Goal: Task Accomplishment & Management: Use online tool/utility

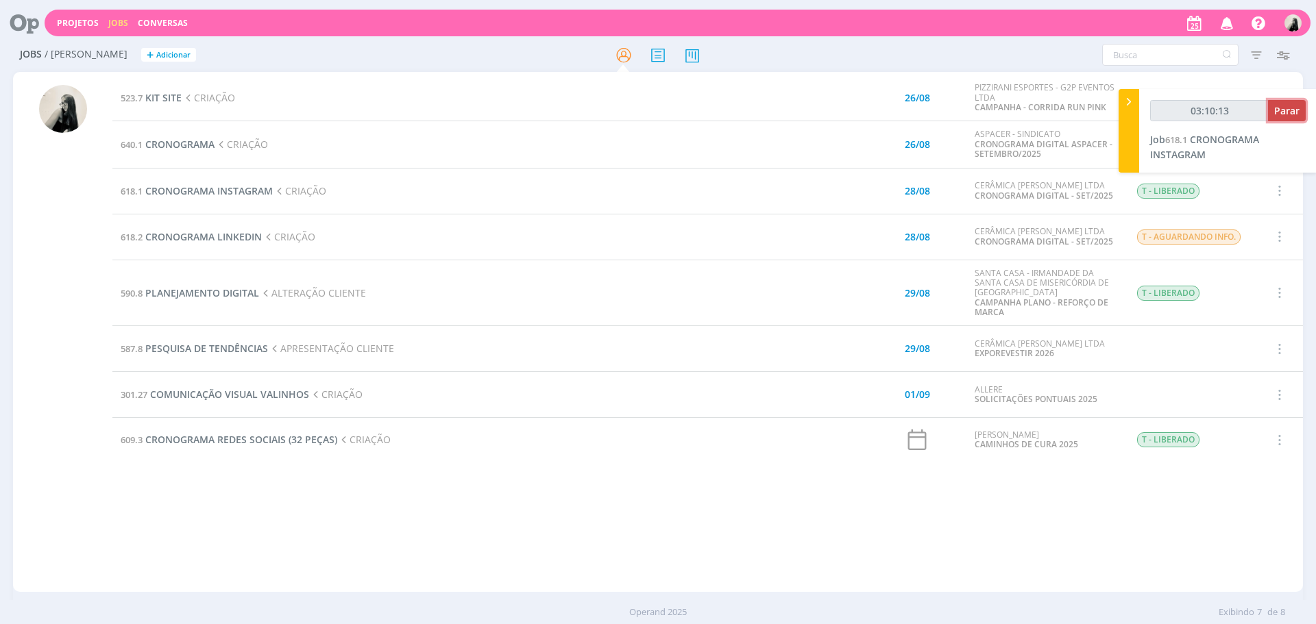
click at [1299, 120] on button "Parar" at bounding box center [1287, 110] width 38 height 21
type input "03:11:00"
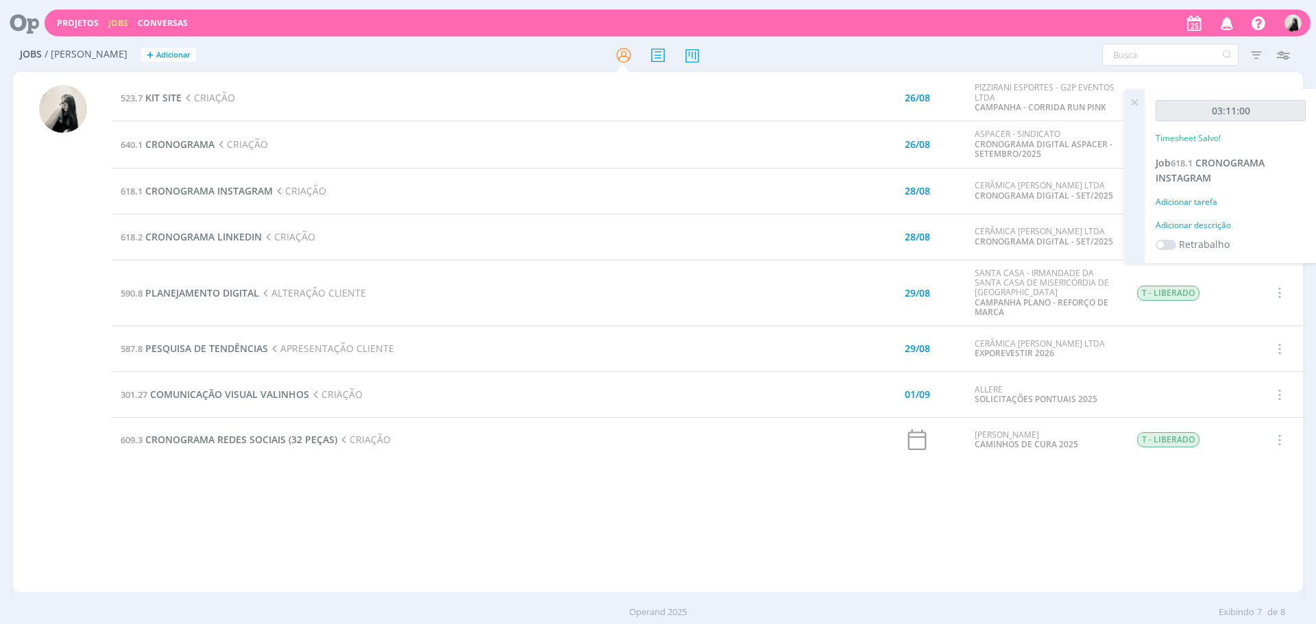
click at [610, 194] on td "618.1 CRONOGRAMA INSTAGRAM CRIAÇÃO" at bounding box center [448, 191] width 673 height 46
click at [259, 232] on span "CRONOGRAMA LINKEDIN" at bounding box center [203, 236] width 117 height 13
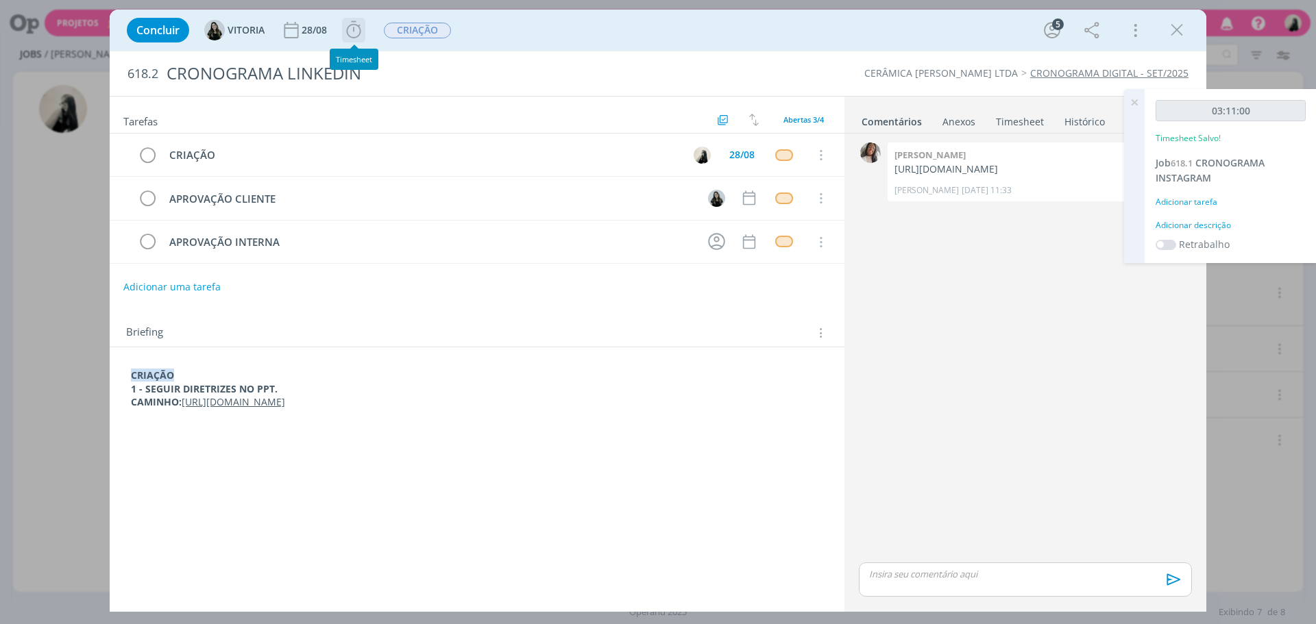
click at [361, 33] on icon "dialog" at bounding box center [353, 29] width 14 height 17
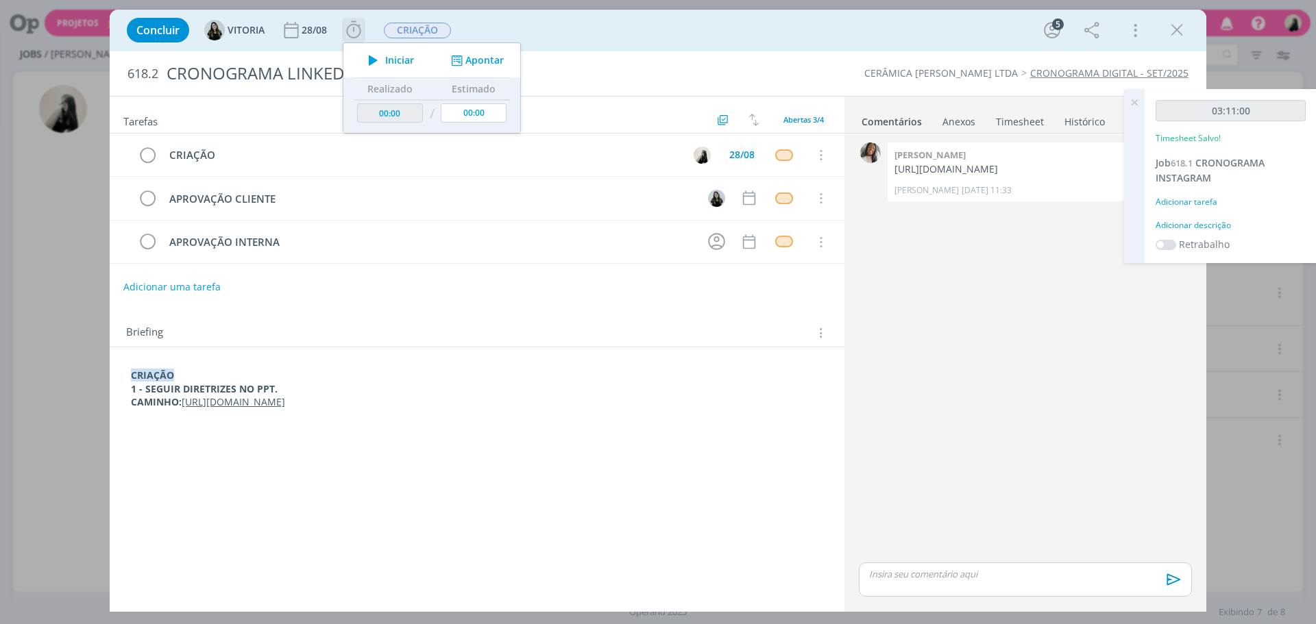
click at [384, 60] on icon "dialog" at bounding box center [373, 60] width 24 height 18
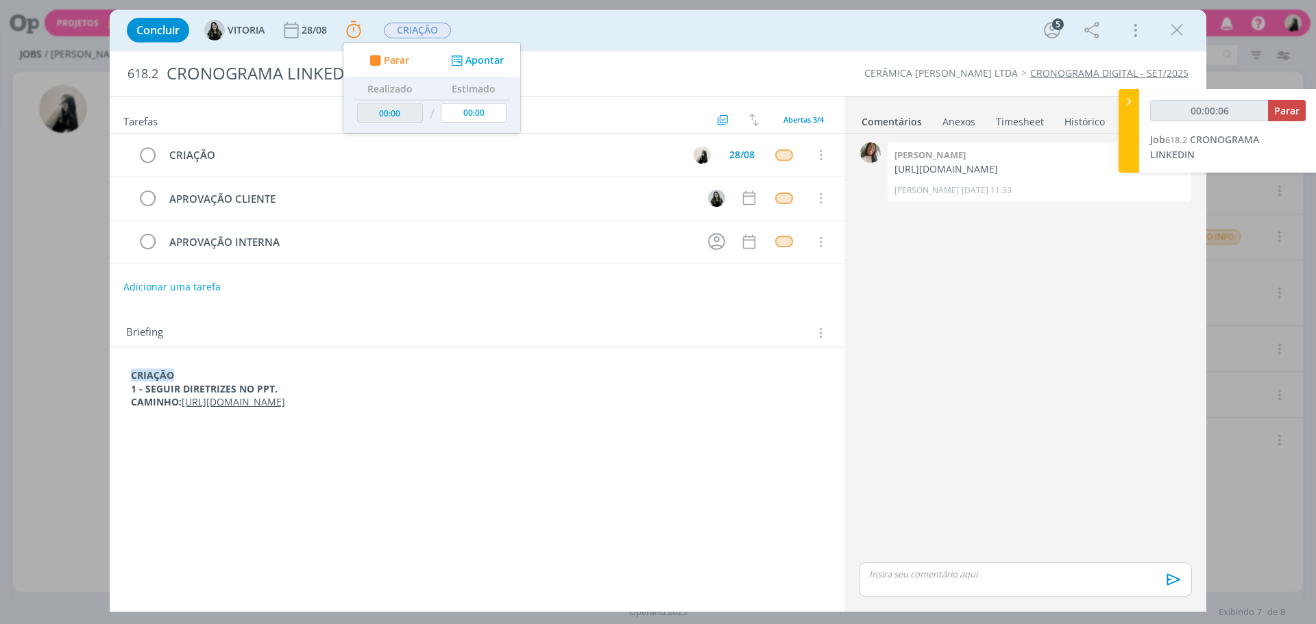
click at [285, 400] on link "https://docs.google.com/presentation/d/1_sVYTlQdl3GBXq-OOnRrmTa3FOSdsV9oGtF5qTk…" at bounding box center [234, 402] width 104 height 13
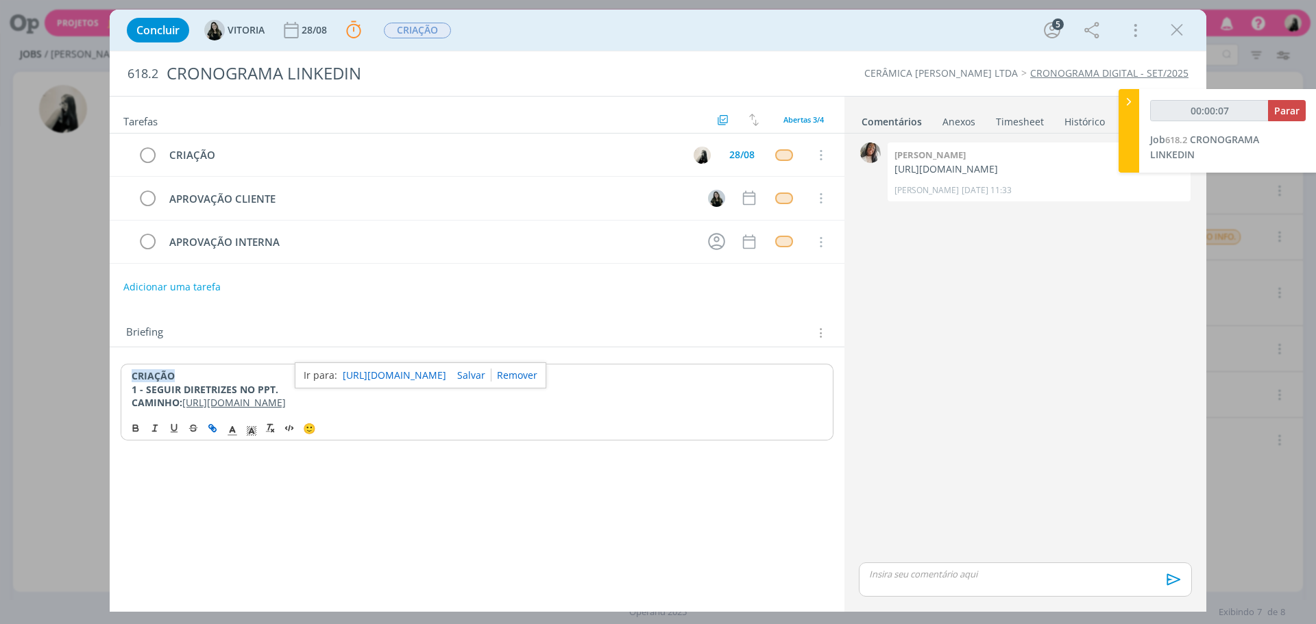
click at [446, 372] on link "https://docs.google.com/presentation/d/1_sVYTlQdl3GBXq-OOnRrmTa3FOSdsV9oGtF5qTk…" at bounding box center [395, 376] width 104 height 18
click at [1169, 32] on icon "dialog" at bounding box center [1177, 30] width 21 height 21
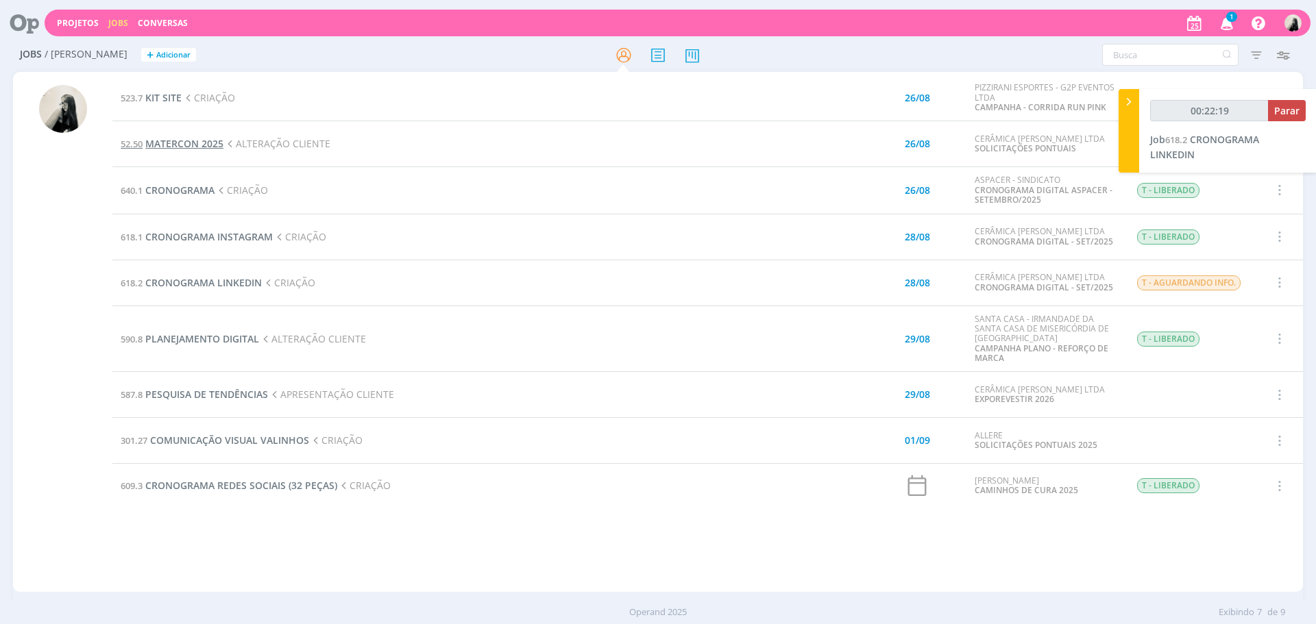
click at [184, 144] on span "MATERCON 2025" at bounding box center [184, 143] width 78 height 13
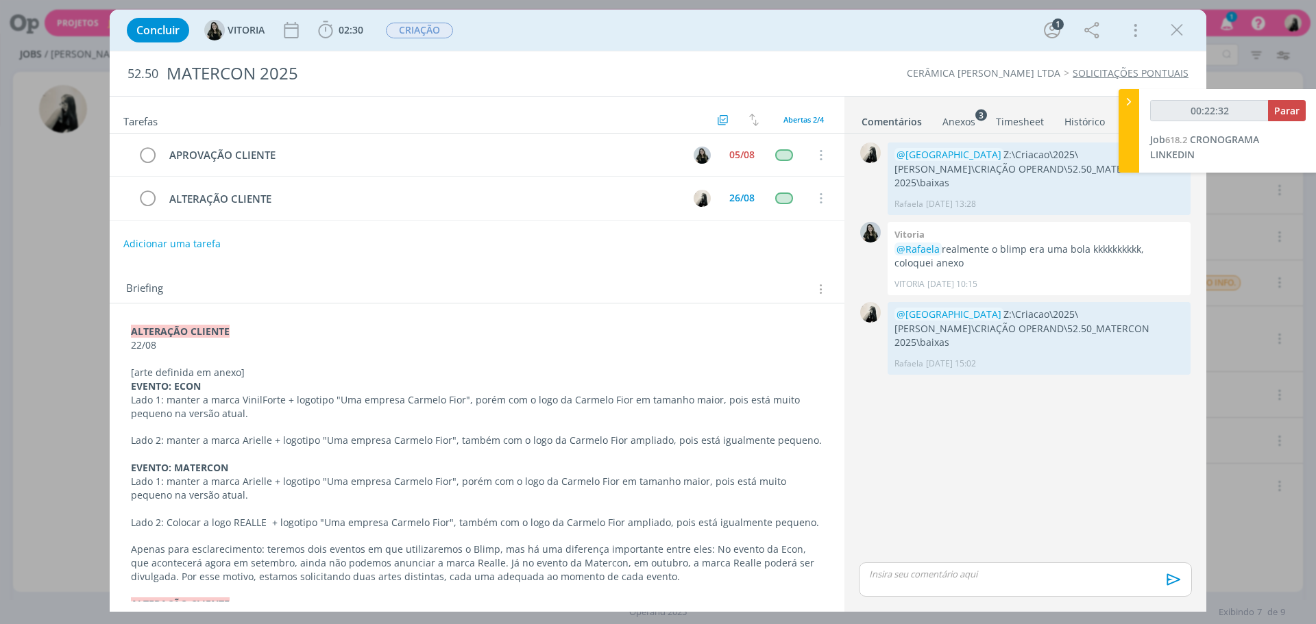
click at [969, 122] on div "Anexos 3" at bounding box center [958, 122] width 33 height 14
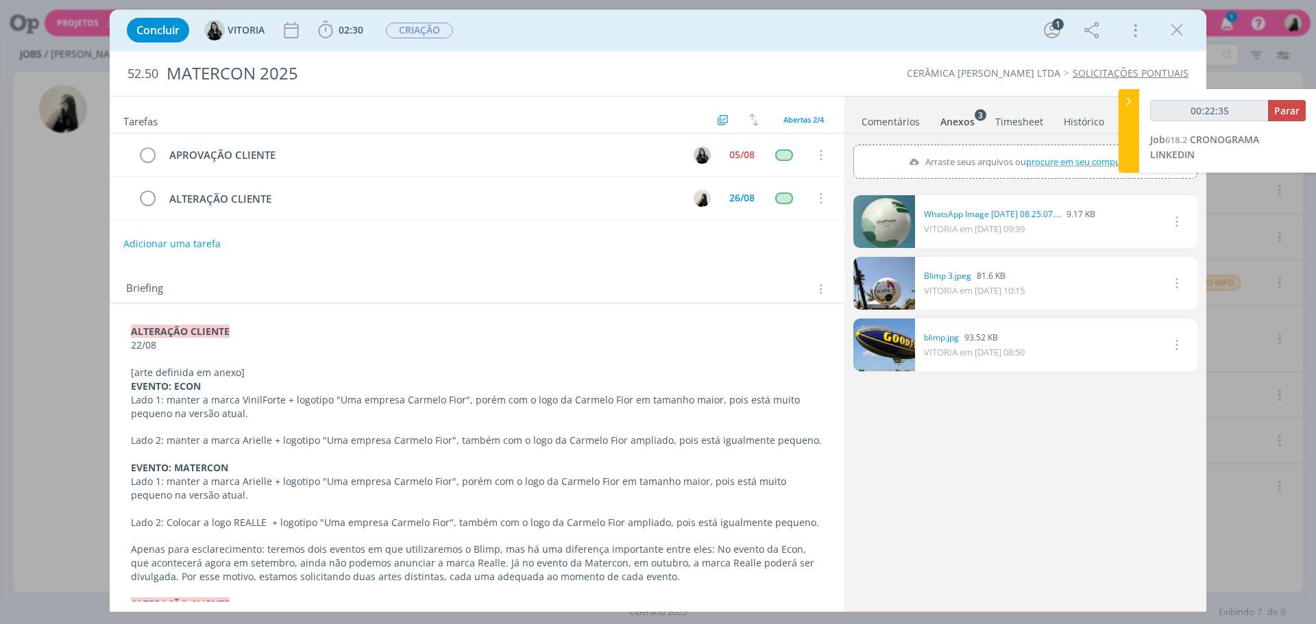
click at [907, 234] on link "dialog" at bounding box center [884, 221] width 62 height 53
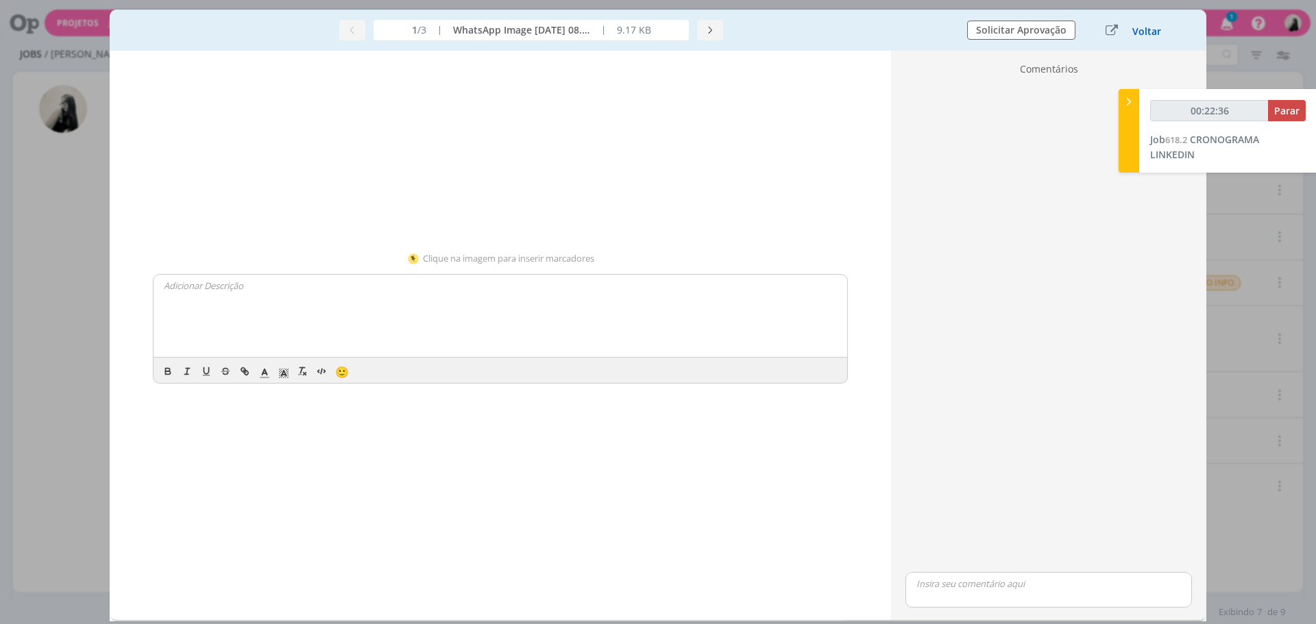
click at [1158, 36] on button "Voltar" at bounding box center [1147, 31] width 30 height 11
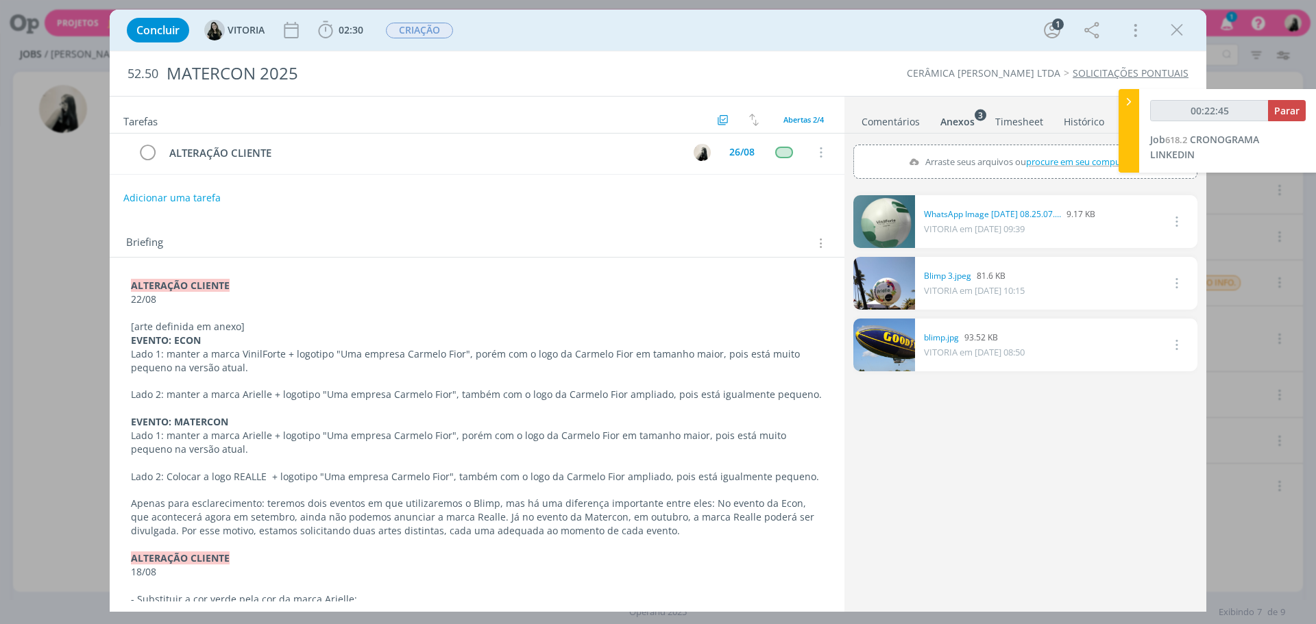
scroll to position [69, 0]
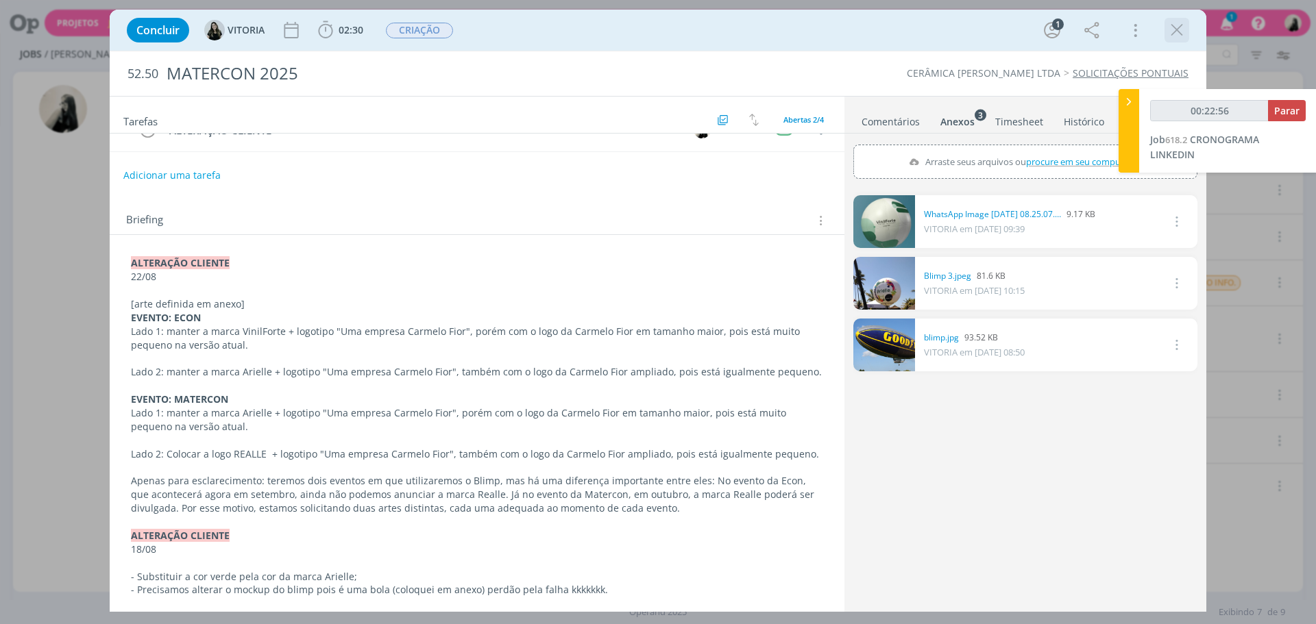
click at [1177, 32] on icon "dialog" at bounding box center [1177, 30] width 21 height 21
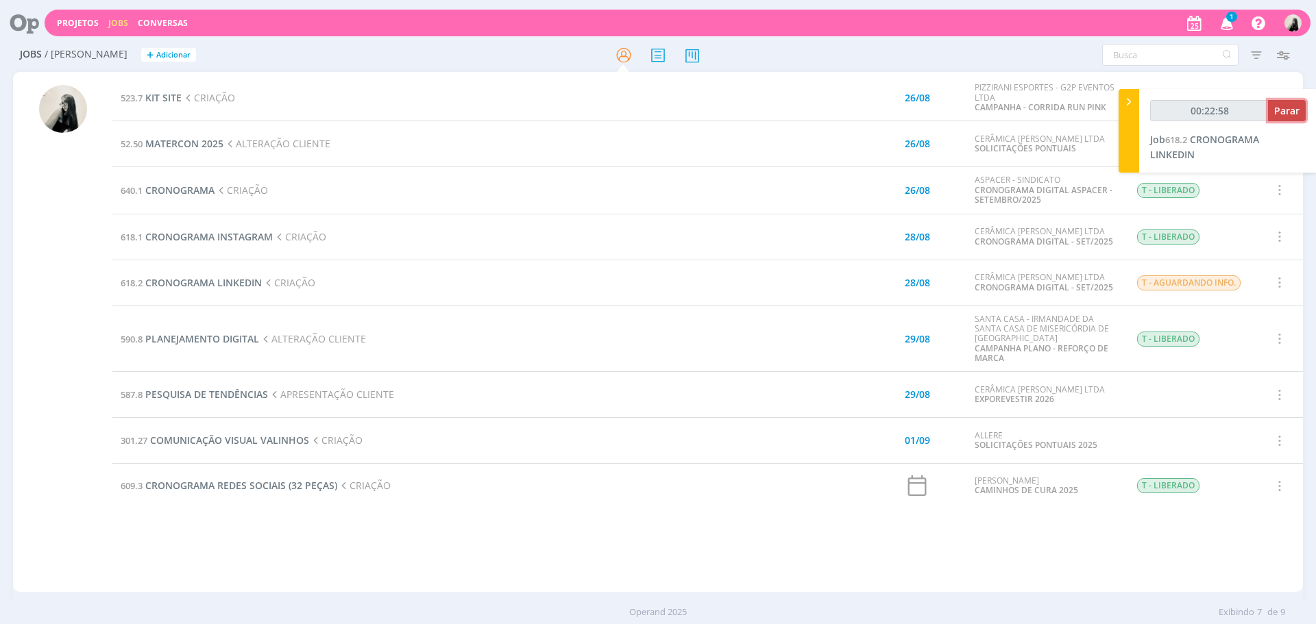
click at [1290, 117] on span "Parar" at bounding box center [1286, 110] width 25 height 13
type input "00:24:00"
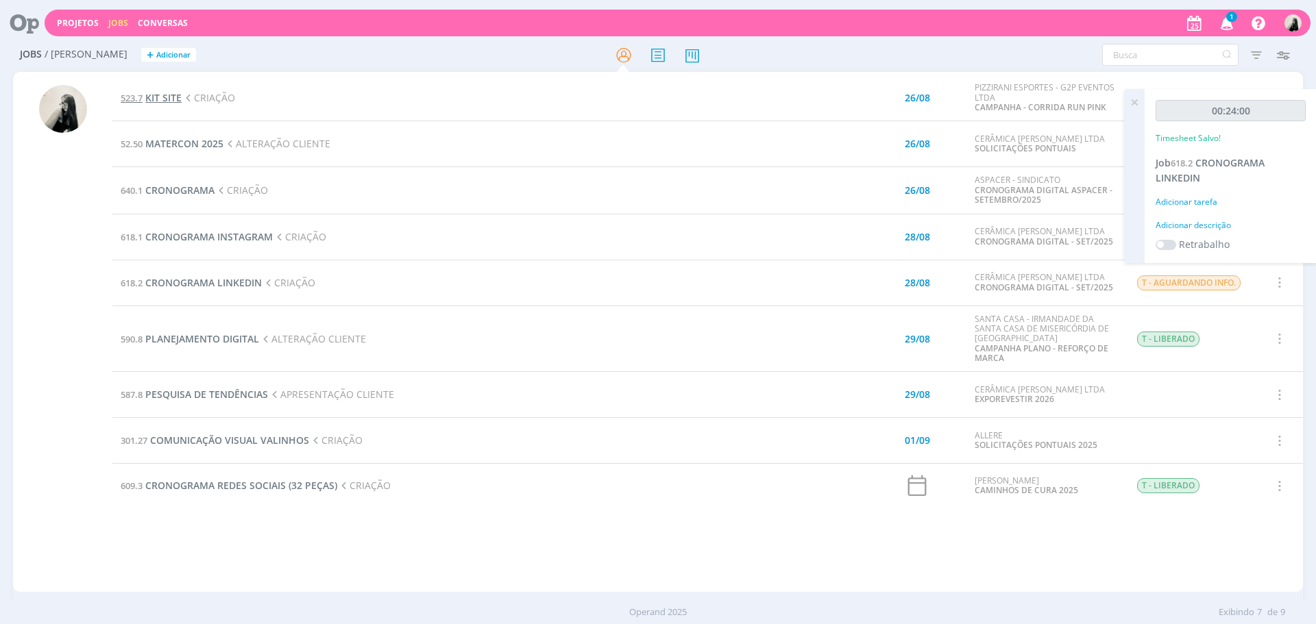
click at [175, 96] on span "KIT SITE" at bounding box center [163, 97] width 36 height 13
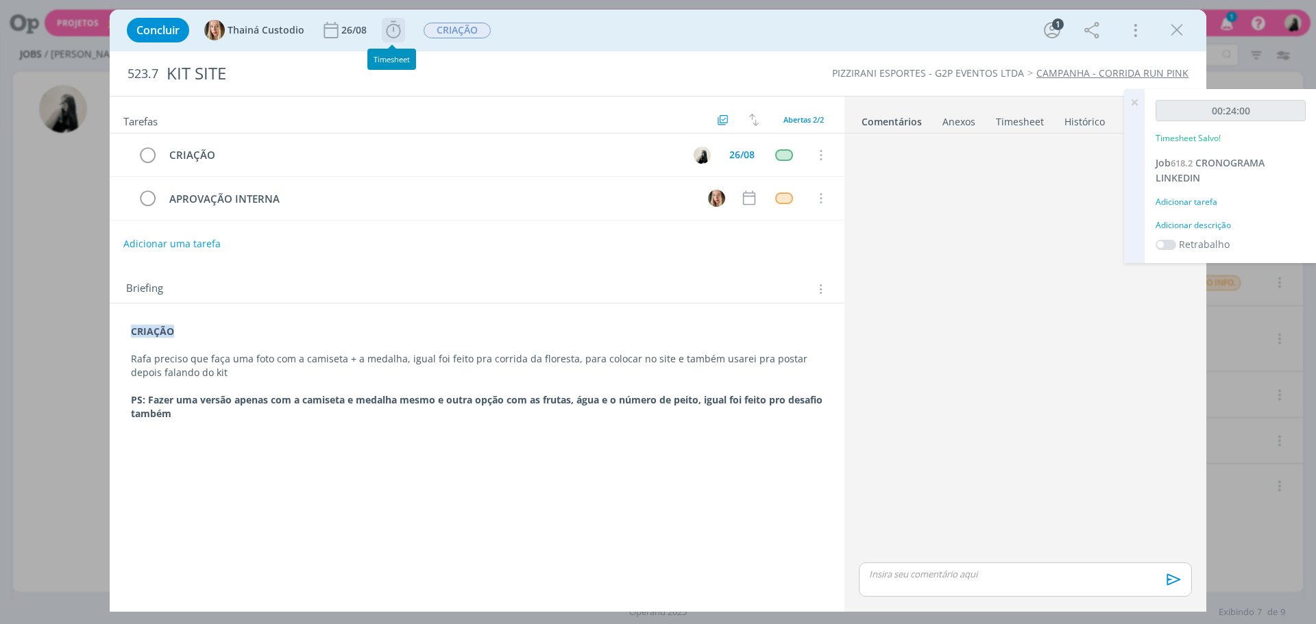
click at [391, 36] on icon "dialog" at bounding box center [393, 30] width 21 height 21
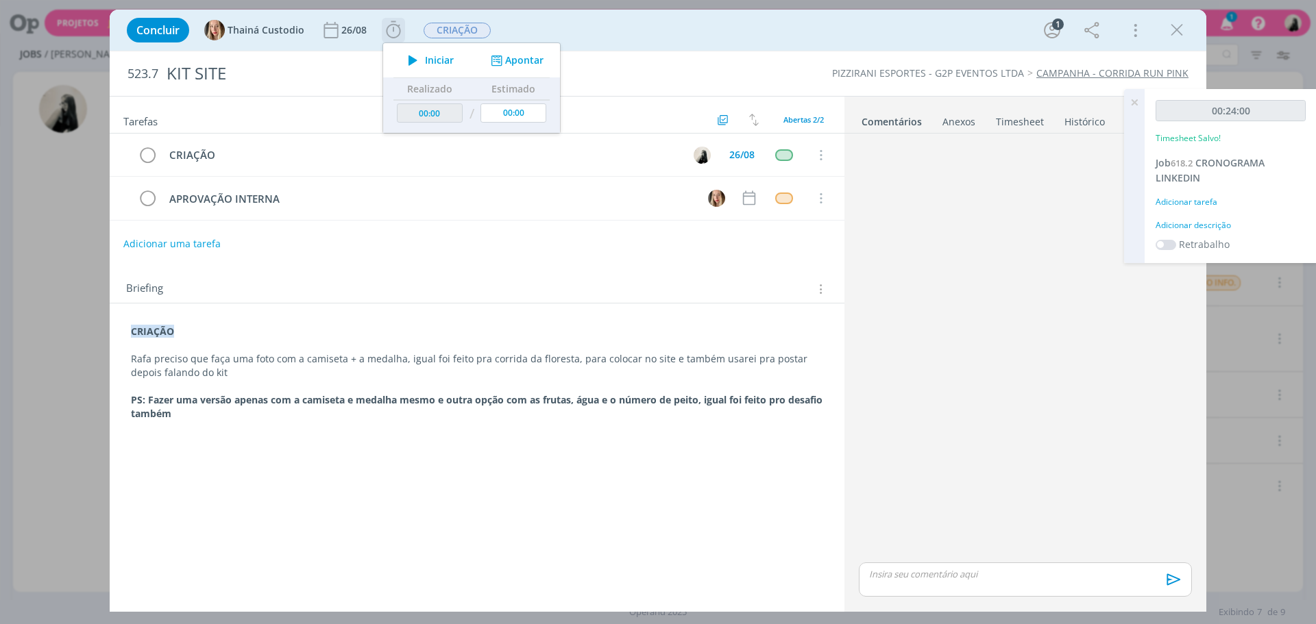
click at [411, 63] on icon "dialog" at bounding box center [413, 60] width 24 height 18
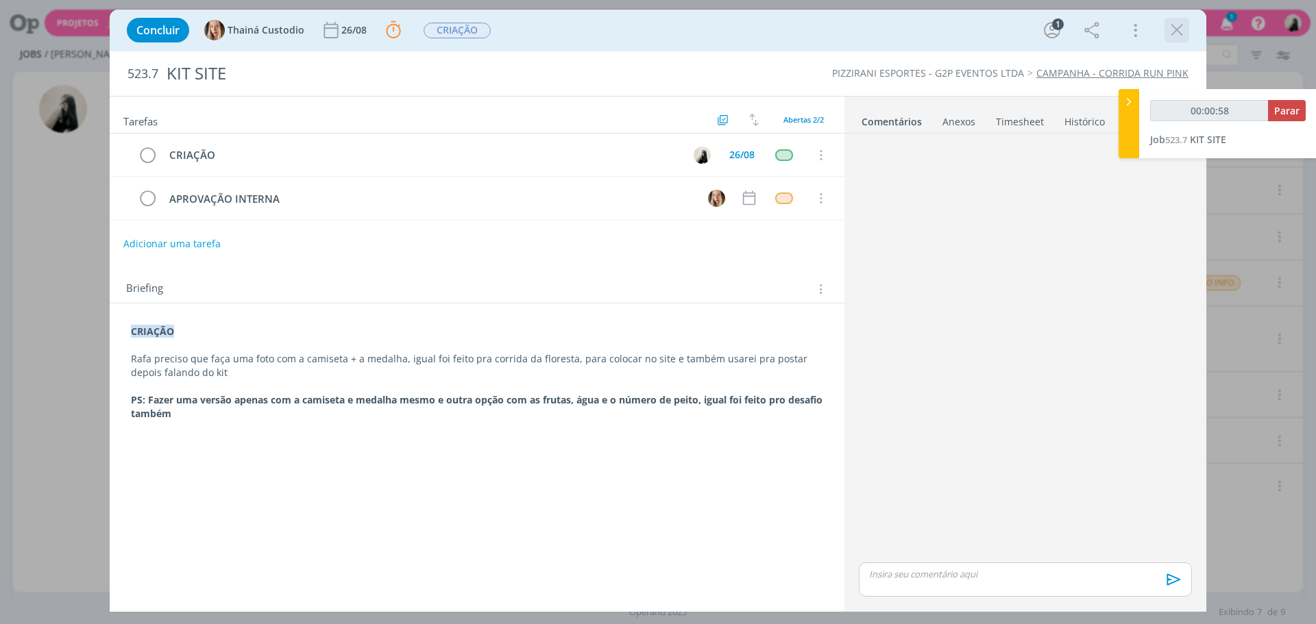
click at [1180, 29] on icon "dialog" at bounding box center [1177, 30] width 21 height 21
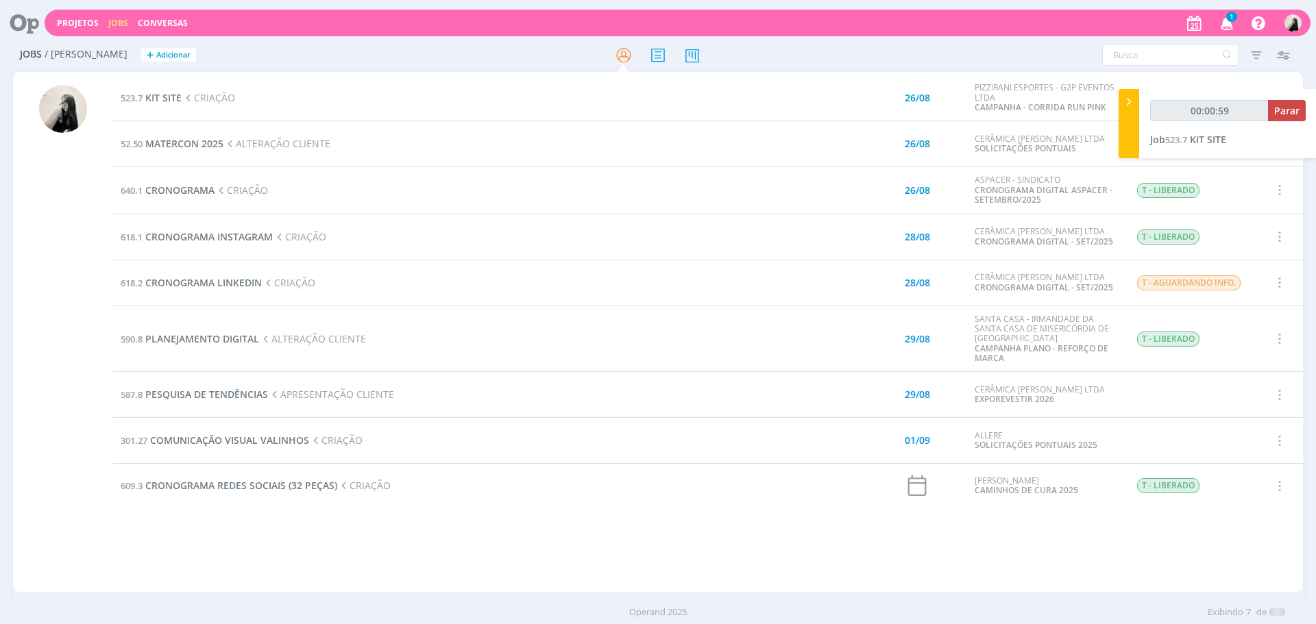
click at [1228, 22] on icon "button" at bounding box center [1227, 22] width 24 height 23
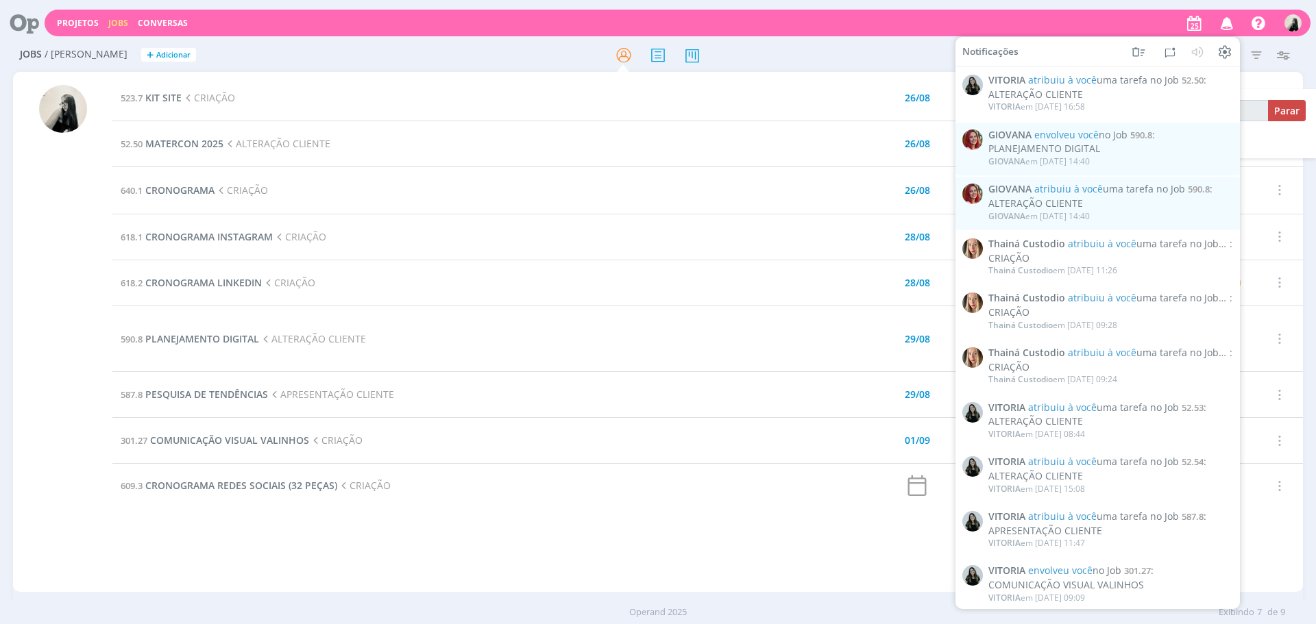
click at [1228, 22] on icon "button" at bounding box center [1227, 22] width 24 height 23
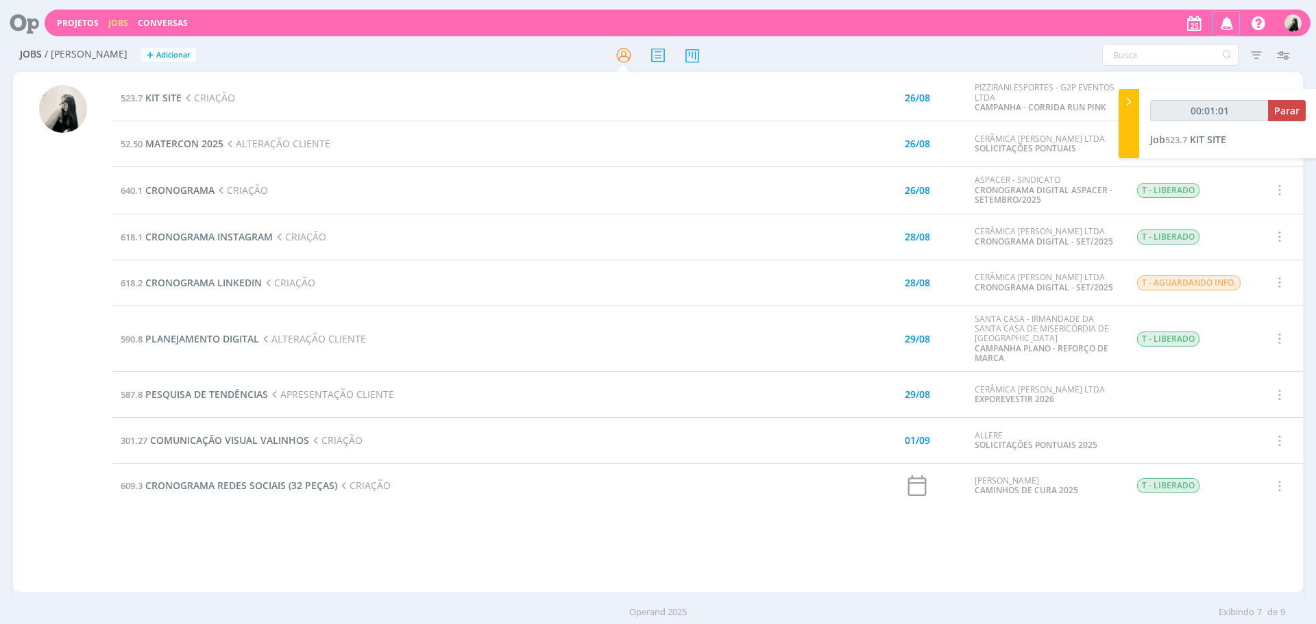
type input "00:01:02"
click at [156, 103] on span "KIT SITE" at bounding box center [163, 97] width 36 height 13
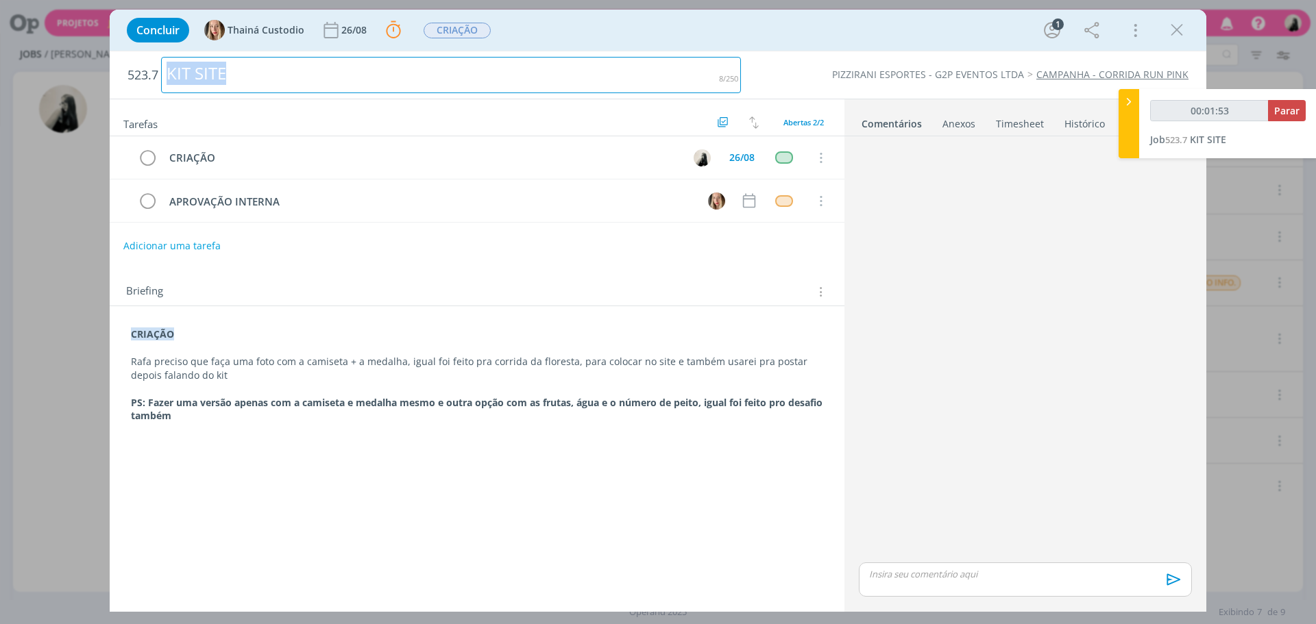
drag, startPoint x: 238, startPoint y: 79, endPoint x: 149, endPoint y: 58, distance: 90.8
click at [149, 58] on h2 "523.7 KIT SITE" at bounding box center [433, 74] width 613 height 47
copy div "KIT SITE"
click at [930, 565] on div "dialog" at bounding box center [1025, 580] width 333 height 34
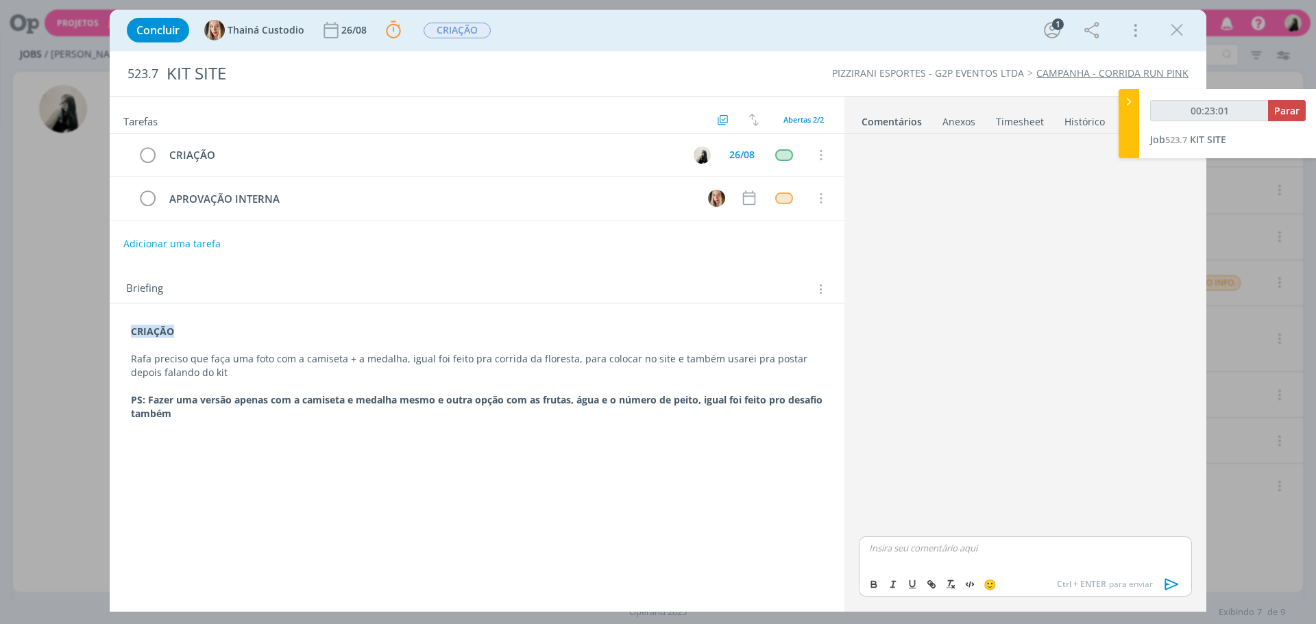
type input "00:23:02"
click at [1167, 583] on icon "dialog" at bounding box center [1172, 584] width 21 height 21
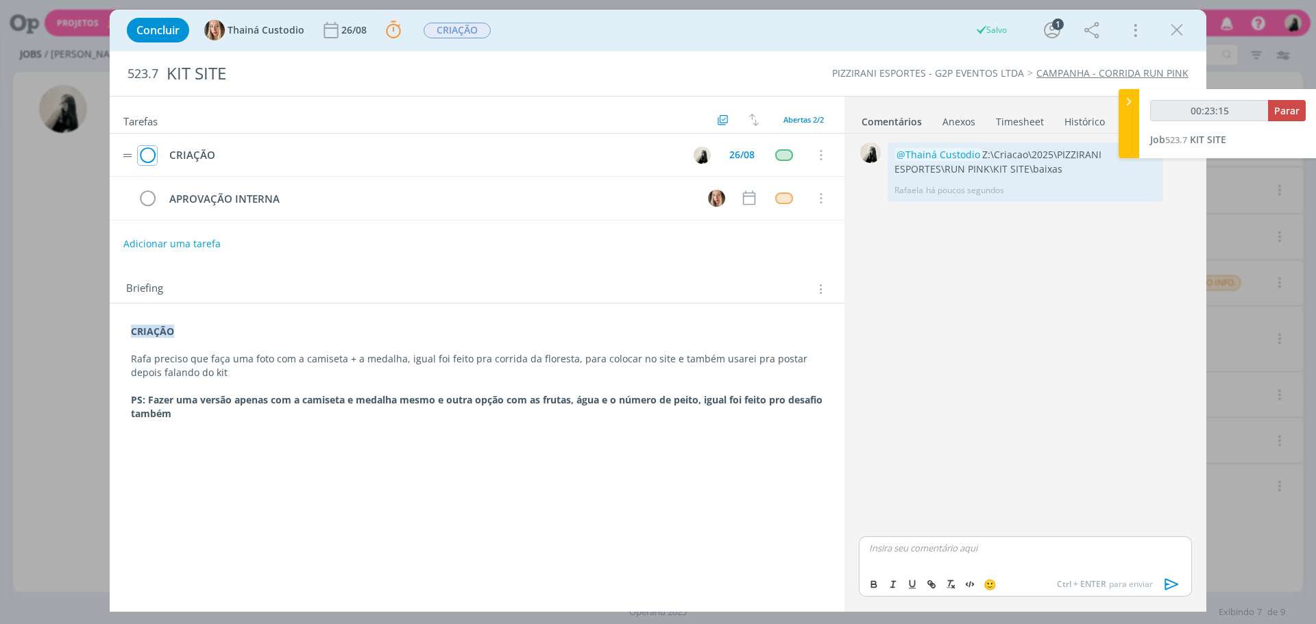
click at [150, 154] on icon "dialog" at bounding box center [147, 155] width 19 height 21
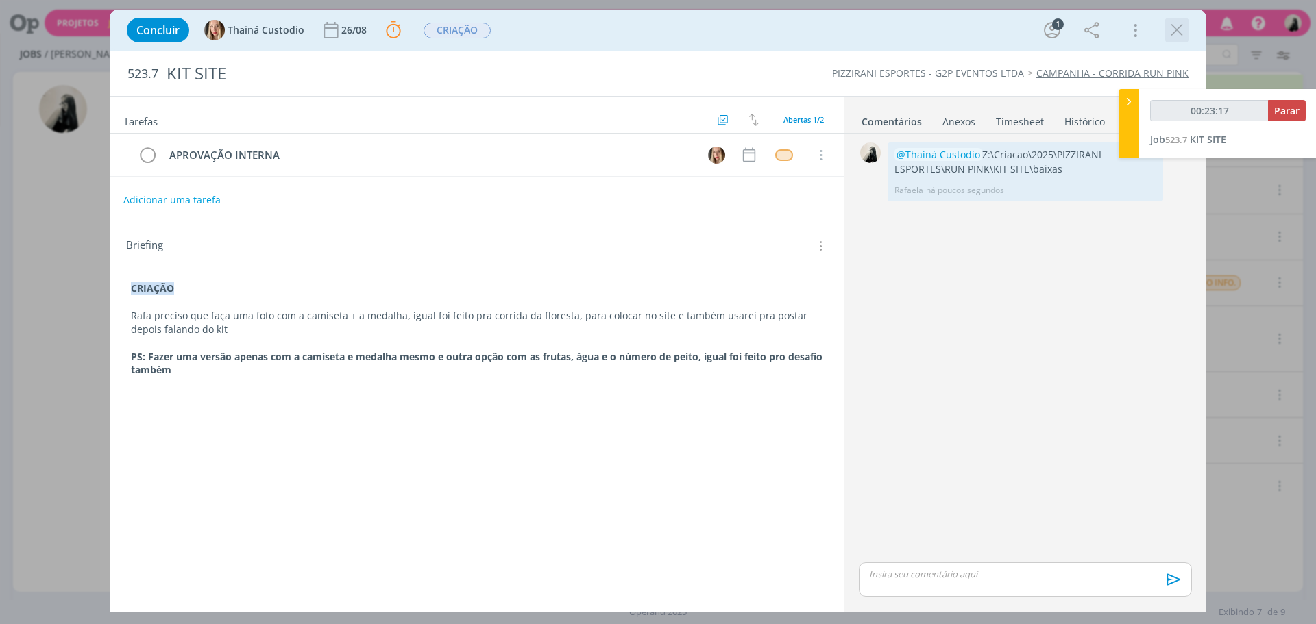
click at [1174, 31] on icon "dialog" at bounding box center [1177, 30] width 21 height 21
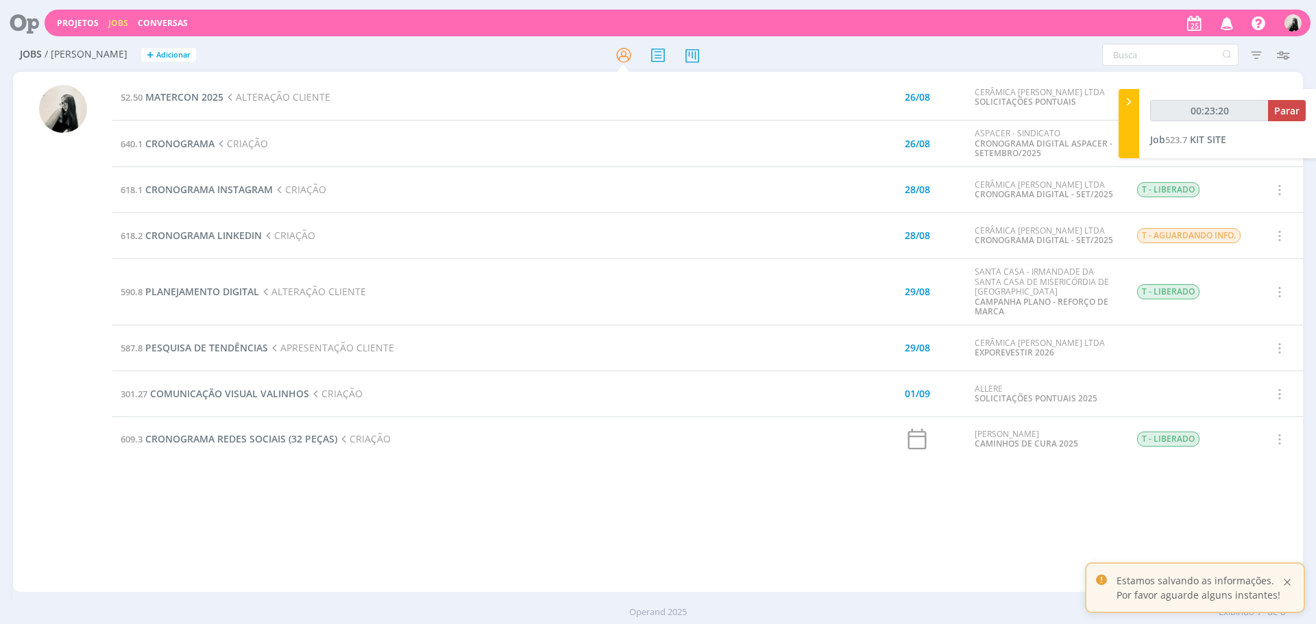
click at [1290, 583] on div at bounding box center [1287, 582] width 12 height 12
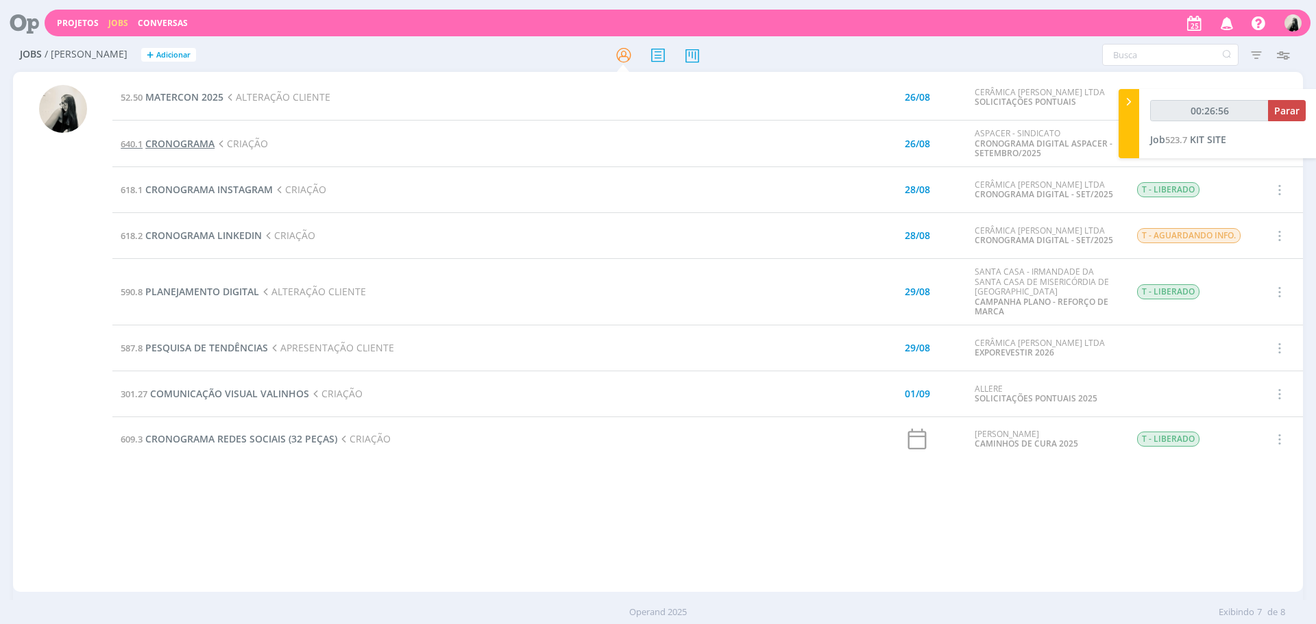
click at [212, 149] on span "CRONOGRAMA" at bounding box center [179, 143] width 69 height 13
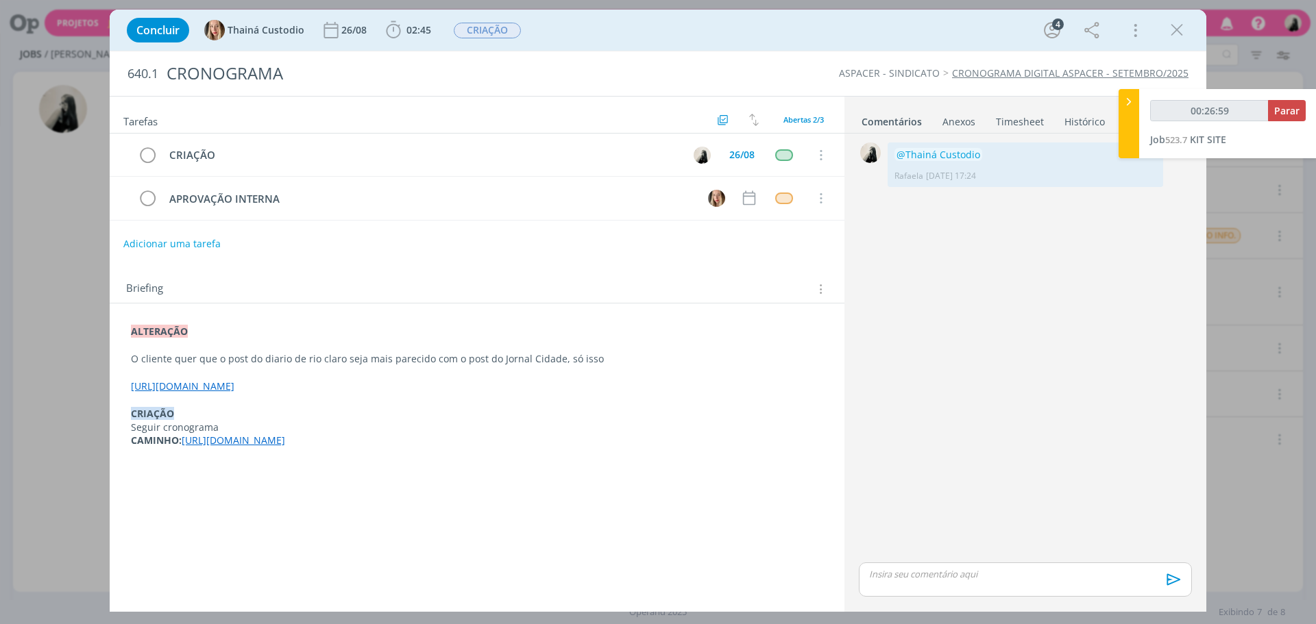
click at [234, 391] on link "https://docs.google.com/presentation/d/1XbgG4rWhNUq3HNZg0HSS_l5YoTWlMnj2VDTBqpu…" at bounding box center [183, 386] width 104 height 13
click at [419, 411] on link "https://docs.google.com/presentation/d/1XbgG4rWhNUq3HNZg0HSS_l5YoTWlMnj2VDTBqpu…" at bounding box center [367, 413] width 104 height 18
click at [1285, 113] on span "Parar" at bounding box center [1286, 110] width 25 height 13
click at [1287, 110] on span "Parar" at bounding box center [1286, 110] width 25 height 13
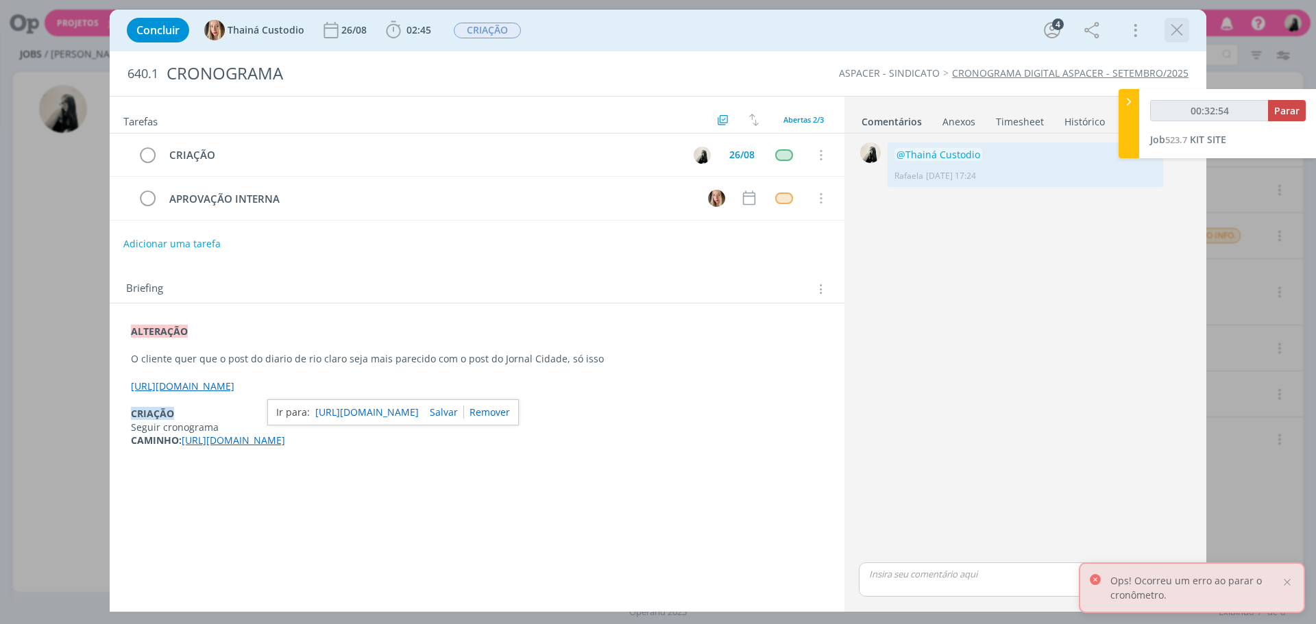
click at [1169, 30] on icon "dialog" at bounding box center [1177, 30] width 21 height 21
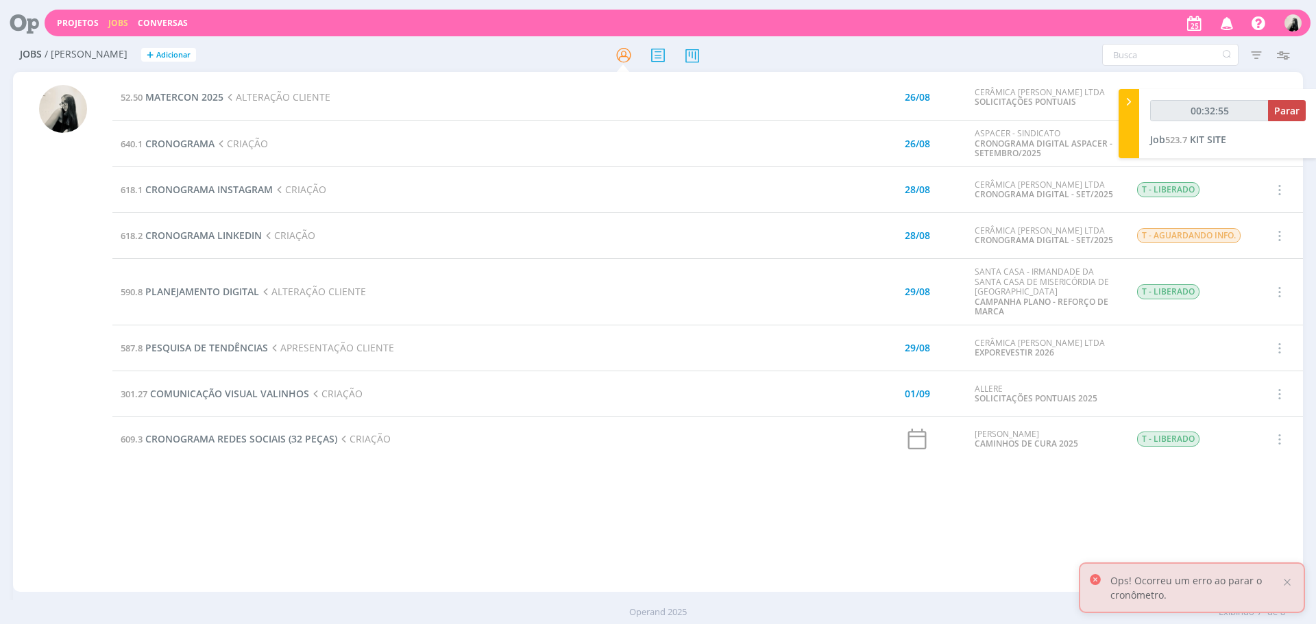
type input "00:32:56"
